Goal: Task Accomplishment & Management: Use online tool/utility

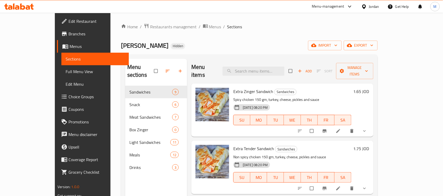
click at [373, 7] on div "Jordan" at bounding box center [374, 7] width 10 height 6
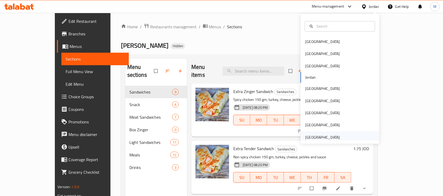
click at [326, 133] on div "[GEOGRAPHIC_DATA]" at bounding box center [322, 137] width 43 height 12
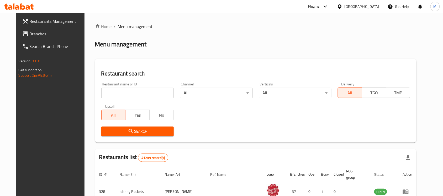
click at [34, 34] on span "Branches" at bounding box center [58, 34] width 56 height 6
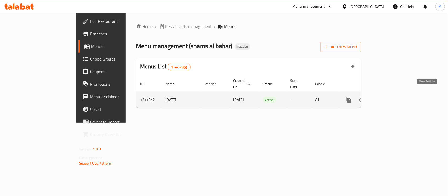
click at [389, 97] on icon "enhanced table" at bounding box center [386, 100] width 6 height 6
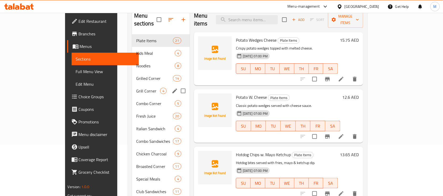
scroll to position [16, 0]
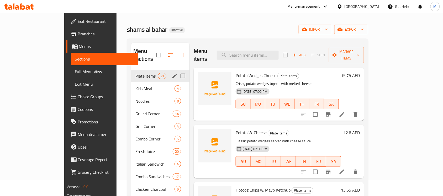
click at [135, 73] on span "Plate Items" at bounding box center [146, 76] width 22 height 6
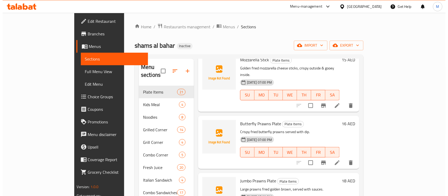
scroll to position [257, 0]
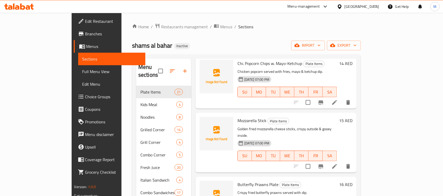
click at [293, 29] on ol "Home / Restaurants management / Menus / Sections" at bounding box center [246, 26] width 229 height 7
click at [320, 46] on span "import" at bounding box center [307, 45] width 25 height 7
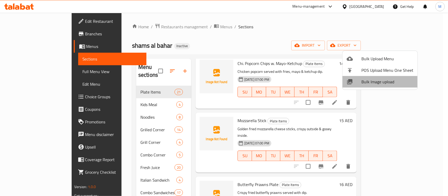
click at [384, 81] on span "Bulk Image upload" at bounding box center [387, 82] width 52 height 6
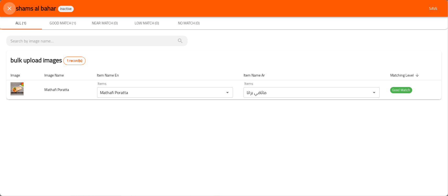
click at [11, 8] on icon "close" at bounding box center [9, 8] width 6 height 6
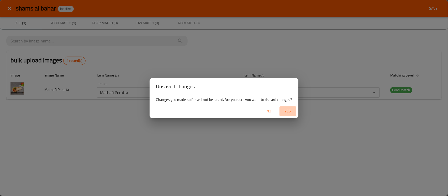
click at [286, 111] on span "Yes" at bounding box center [287, 111] width 13 height 7
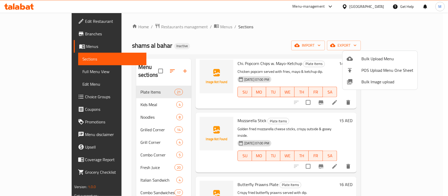
click at [386, 80] on span "Bulk Image upload" at bounding box center [387, 82] width 52 height 6
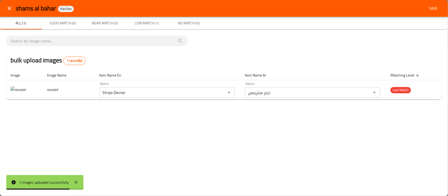
click at [5, 8] on button "close" at bounding box center [9, 8] width 13 height 13
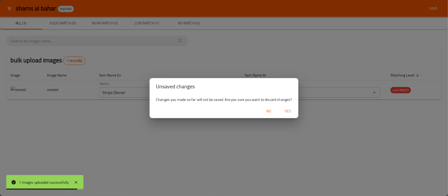
click at [291, 110] on span "Yes" at bounding box center [287, 111] width 13 height 7
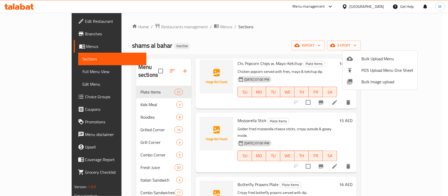
click at [379, 81] on span "Bulk Image upload" at bounding box center [387, 82] width 52 height 6
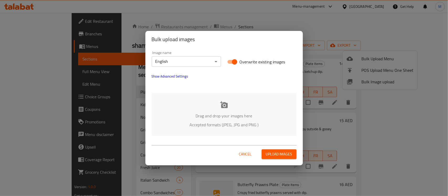
click at [220, 108] on icon at bounding box center [224, 105] width 8 height 8
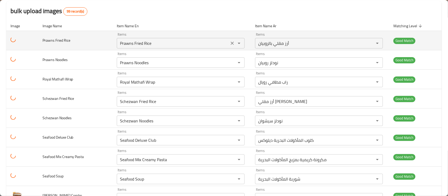
scroll to position [0, 0]
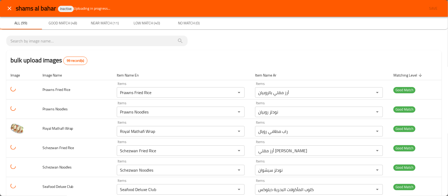
click at [280, 51] on div "bulk upload images 99 record(s)" at bounding box center [223, 60] width 435 height 20
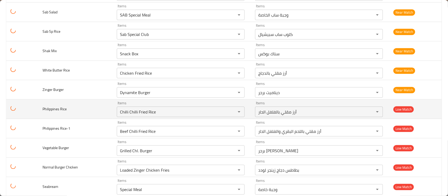
scroll to position [1114, 0]
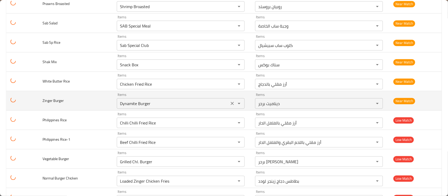
click at [173, 107] on Burger "Dynamite Burger" at bounding box center [187, 103] width 102 height 7
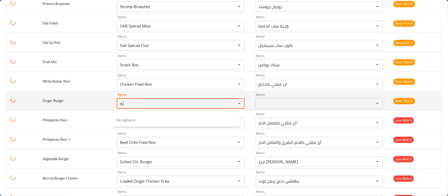
type Burger "ئ"
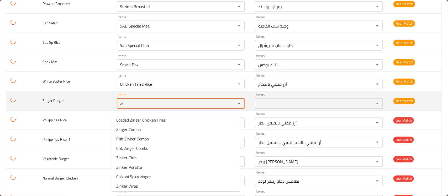
type Burger "z"
click at [130, 95] on td "Items Items" at bounding box center [195, 100] width 131 height 19
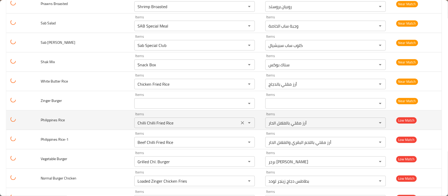
drag, startPoint x: 227, startPoint y: 128, endPoint x: 227, endPoint y: 131, distance: 3.7
click at [240, 126] on icon "Clear" at bounding box center [242, 122] width 5 height 5
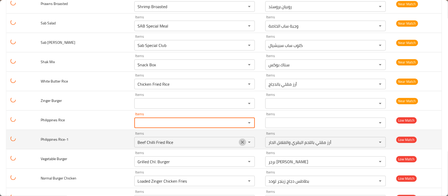
click at [240, 145] on icon "Clear" at bounding box center [242, 142] width 5 height 5
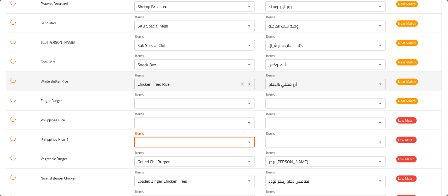
click at [241, 86] on icon "Clear" at bounding box center [242, 84] width 3 height 3
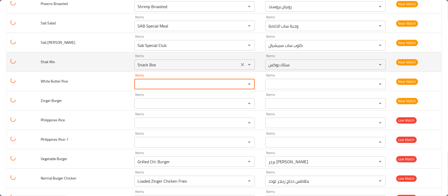
click at [241, 66] on icon "Clear" at bounding box center [242, 64] width 3 height 3
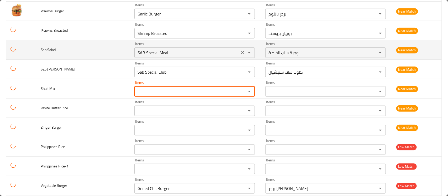
scroll to position [1049, 0]
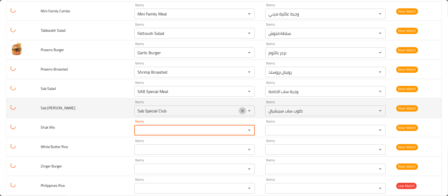
click at [241, 112] on icon "Clear" at bounding box center [242, 110] width 3 height 3
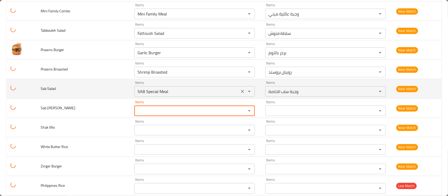
click at [241, 93] on icon "Clear" at bounding box center [242, 91] width 3 height 3
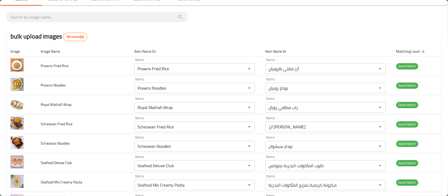
scroll to position [0, 0]
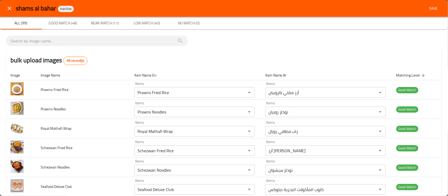
click at [11, 9] on icon "close" at bounding box center [9, 8] width 6 height 6
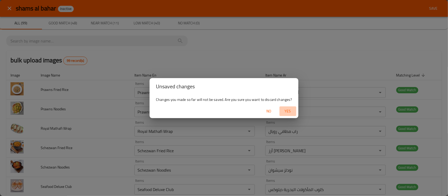
click at [282, 113] on span "Yes" at bounding box center [287, 111] width 13 height 7
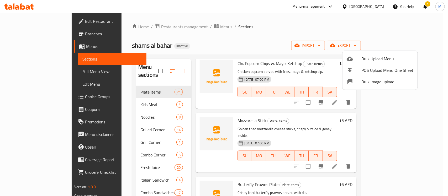
click at [237, 32] on div at bounding box center [224, 98] width 448 height 196
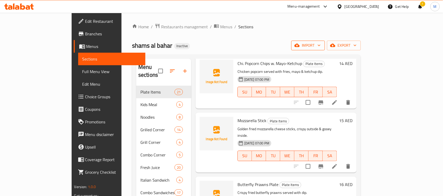
click at [321, 43] on icon "button" at bounding box center [318, 45] width 5 height 5
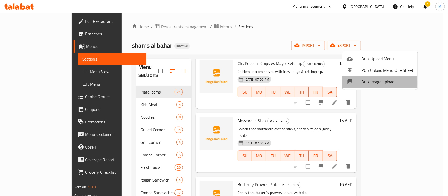
click at [375, 83] on span "Bulk Image upload" at bounding box center [387, 82] width 52 height 6
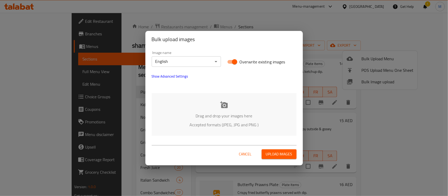
click at [226, 109] on icon at bounding box center [224, 105] width 8 height 8
